Goal: Information Seeking & Learning: Learn about a topic

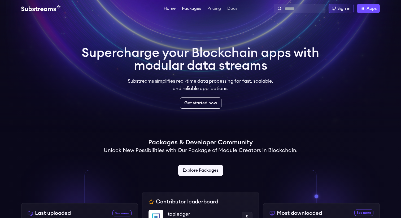
click at [192, 10] on link "Packages" at bounding box center [191, 8] width 21 height 5
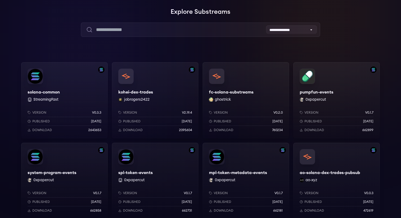
scroll to position [36, 0]
click at [127, 80] on div "kohei-dex-trades jobrogers2422 Version v2.19.4 Published 3 months ago Download …" at bounding box center [155, 100] width 86 height 76
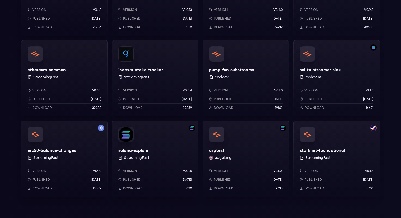
scroll to position [379, 0]
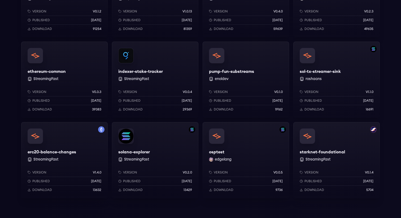
click at [229, 70] on div "pump-fun-substreams enoldev Version v0.1.0 Published 10 months ago Download 191…" at bounding box center [246, 80] width 86 height 76
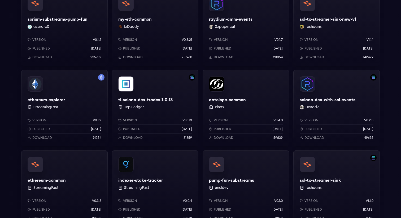
scroll to position [270, 0]
click at [315, 99] on div "solana-dex-with-sol-events 0xRad7 Version v0.2.3 Published 6 months ago Downloa…" at bounding box center [336, 108] width 86 height 76
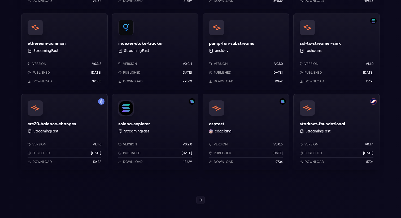
scroll to position [512, 0]
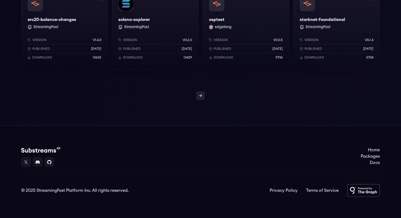
click at [200, 96] on icon at bounding box center [200, 96] width 2 height 0
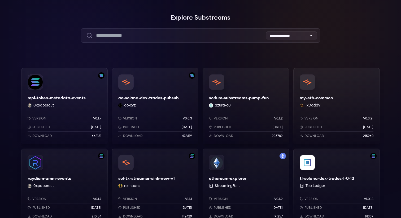
scroll to position [29, 0]
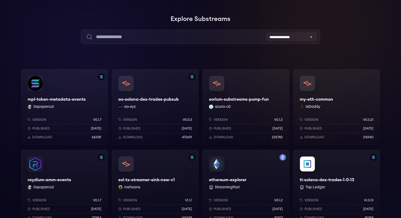
click at [216, 83] on div "sorium-substreams-pump-fun azura-c0 Version v0.1.2 Published 4 months ago Downl…" at bounding box center [246, 107] width 86 height 76
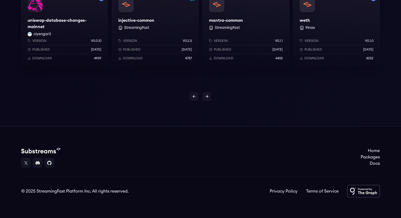
scroll to position [512, 0]
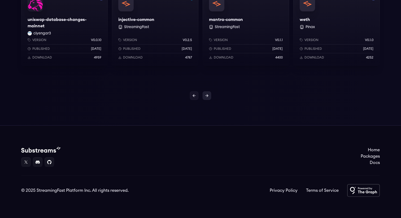
click at [207, 93] on link at bounding box center [207, 96] width 8 height 8
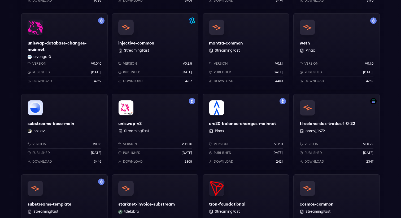
scroll to position [326, 0]
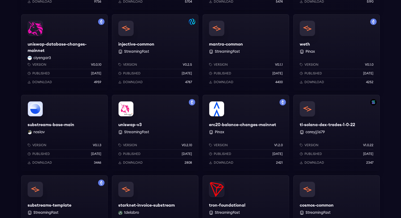
click at [322, 111] on div "tl-solana-dex-trades-1-0-22 coreyjj1679 Version v1.0.22 Published 11 months ago…" at bounding box center [336, 133] width 86 height 76
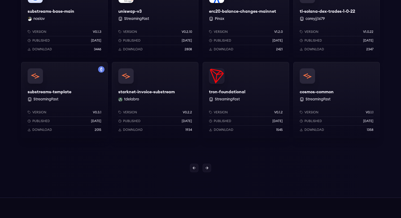
scroll to position [454, 0]
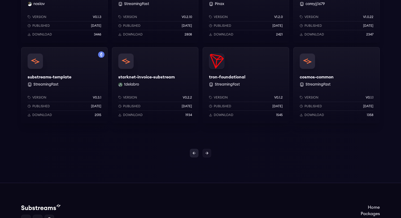
click at [193, 153] on icon at bounding box center [194, 153] width 4 height 4
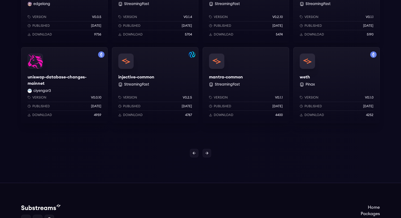
scroll to position [512, 0]
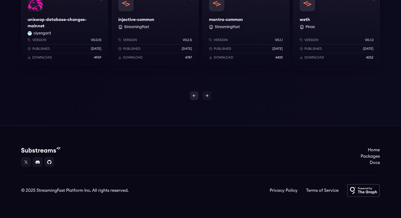
click at [194, 95] on icon at bounding box center [194, 96] width 4 height 4
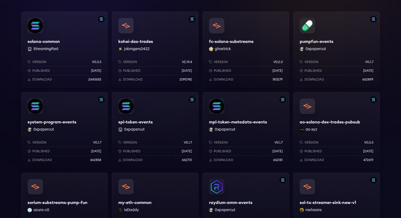
scroll to position [83, 0]
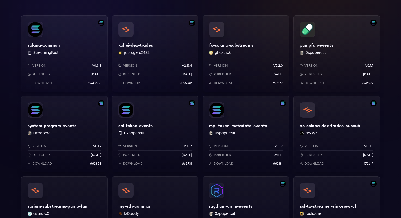
click at [319, 45] on div "pumpfun-events 0xpapercut Version v0.1.7 Published 9 months ago Download 662899" at bounding box center [336, 53] width 86 height 76
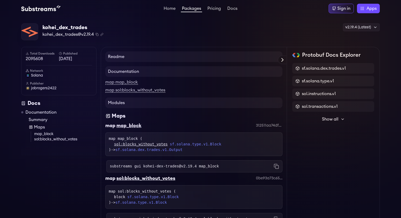
click at [124, 73] on h4 "Documentation" at bounding box center [193, 71] width 177 height 11
click at [282, 59] on icon at bounding box center [283, 59] width 2 height 3
click at [0, 0] on div "Protobuf Docs Explorer" at bounding box center [0, 0] width 0 height 0
click at [264, 59] on h4 "Readme" at bounding box center [193, 56] width 177 height 11
click at [127, 57] on h4 "Readme" at bounding box center [193, 56] width 177 height 11
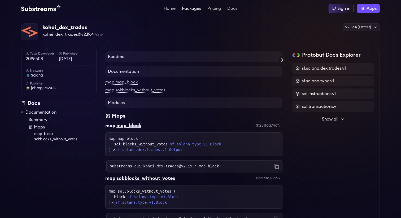
click at [114, 56] on h4 "Readme" at bounding box center [193, 56] width 177 height 11
click at [114, 57] on h4 "Readme" at bounding box center [193, 56] width 177 height 11
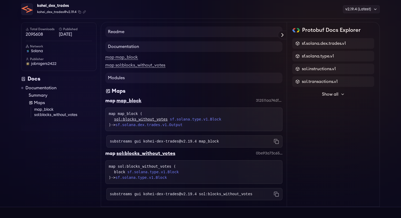
scroll to position [26, 0]
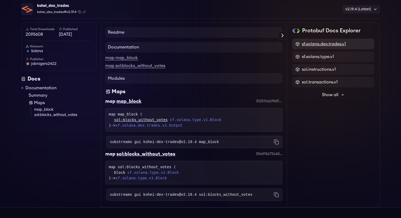
click at [324, 45] on span "sf.solana.dex.trades.v1" at bounding box center [324, 44] width 44 height 6
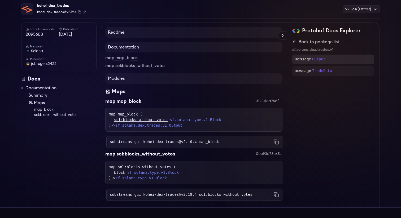
click at [322, 61] on p "Output" at bounding box center [318, 59] width 13 height 5
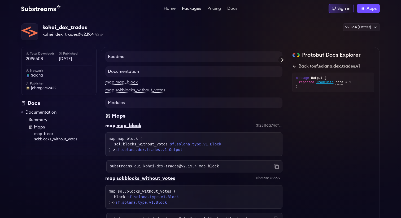
click at [31, 103] on div "Docs" at bounding box center [58, 103] width 75 height 7
click at [36, 116] on div "Documentation Summary Maps map_block sol:blocks_without_votes" at bounding box center [58, 125] width 75 height 33
click at [37, 114] on link "Documentation" at bounding box center [40, 112] width 31 height 6
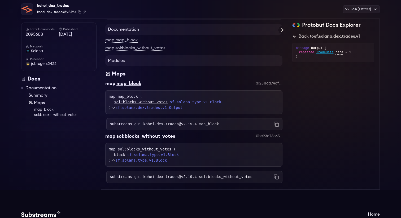
scroll to position [47, 0]
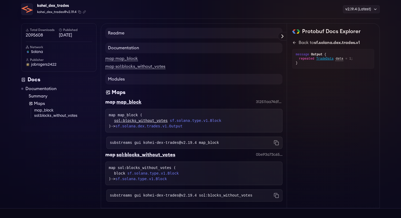
scroll to position [26, 0]
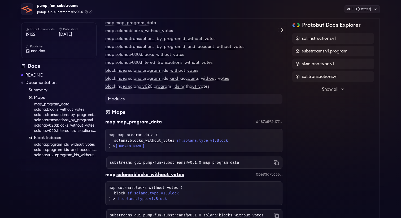
scroll to position [286, 0]
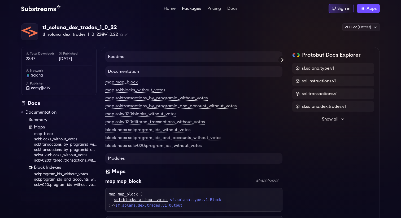
scroll to position [19, 0]
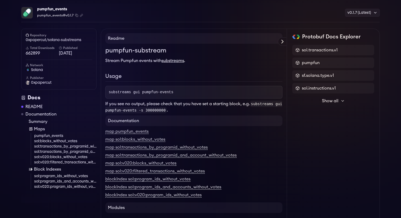
scroll to position [67, 0]
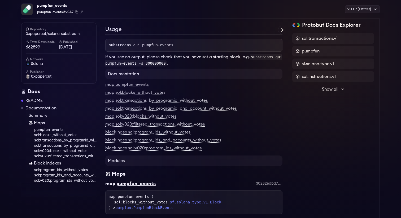
click at [131, 75] on h4 "Documentation" at bounding box center [193, 74] width 177 height 11
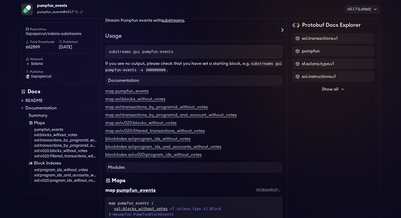
scroll to position [0, 0]
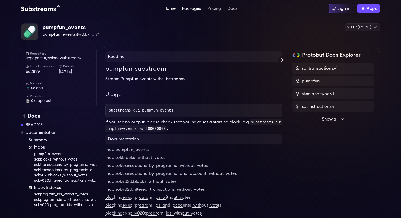
click at [169, 8] on link "Home" at bounding box center [170, 8] width 14 height 5
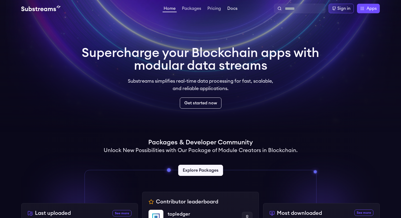
click at [231, 10] on link "Docs" at bounding box center [232, 8] width 12 height 5
